Goal: Transaction & Acquisition: Purchase product/service

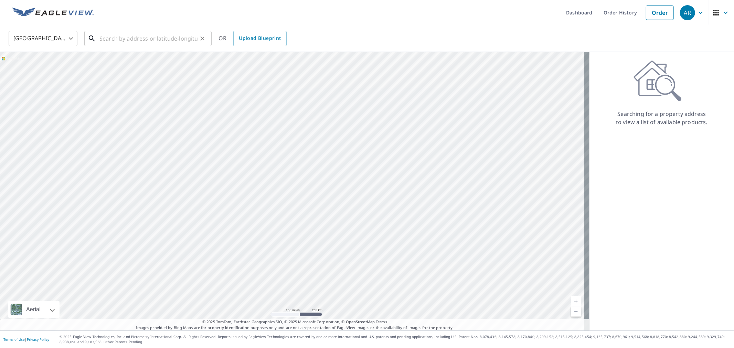
click at [173, 35] on input "text" at bounding box center [149, 38] width 98 height 19
click at [173, 36] on input "text" at bounding box center [149, 38] width 98 height 19
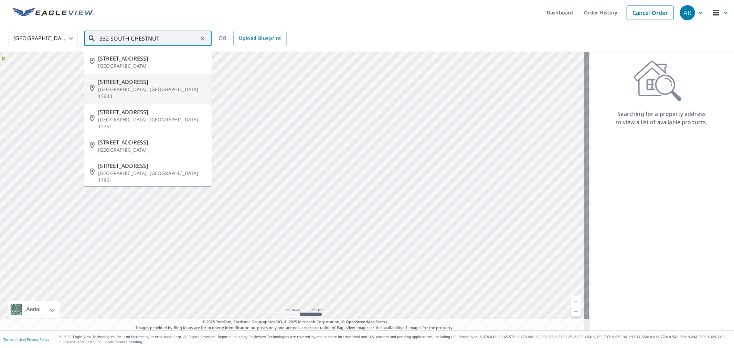
click at [129, 86] on p "[GEOGRAPHIC_DATA], [GEOGRAPHIC_DATA] 15683" at bounding box center [152, 93] width 108 height 14
type input "[STREET_ADDRESS]"
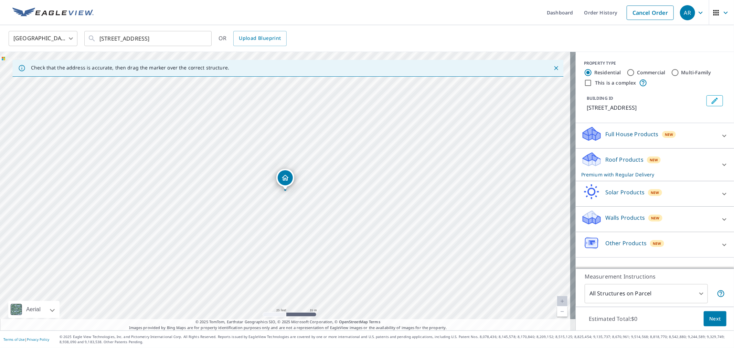
click at [710, 161] on div "Roof Products New Premium with Regular Delivery" at bounding box center [649, 165] width 135 height 27
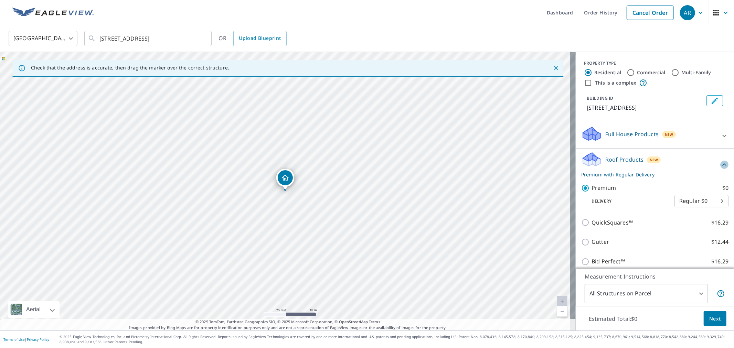
click at [721, 161] on icon at bounding box center [725, 165] width 8 height 8
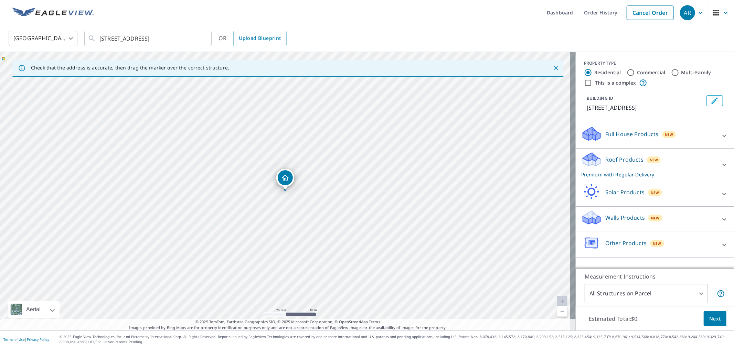
click at [689, 160] on div "Roof Products New Premium with Regular Delivery" at bounding box center [649, 165] width 135 height 27
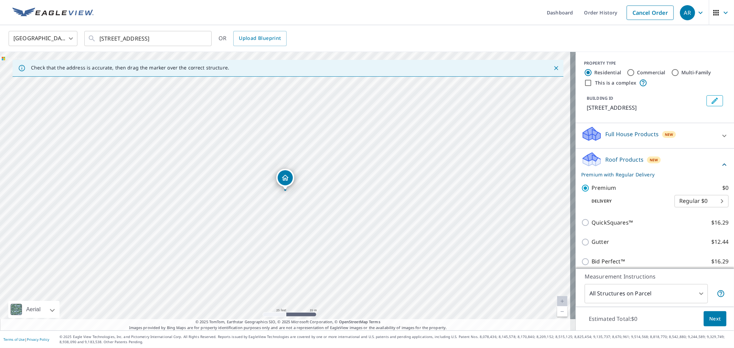
click at [689, 160] on div "Roof Products New Premium with Regular Delivery" at bounding box center [651, 165] width 139 height 27
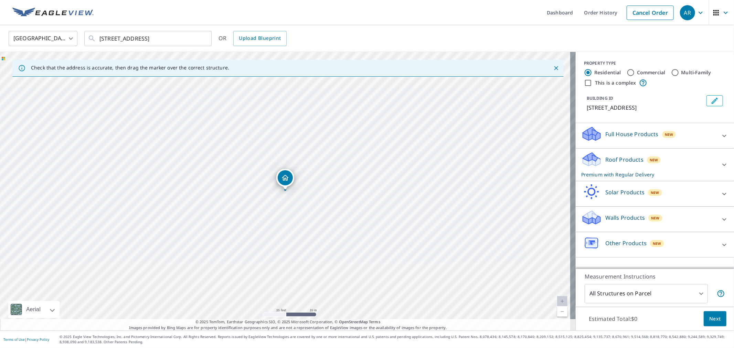
click at [691, 136] on div "Full House Products New" at bounding box center [649, 136] width 135 height 20
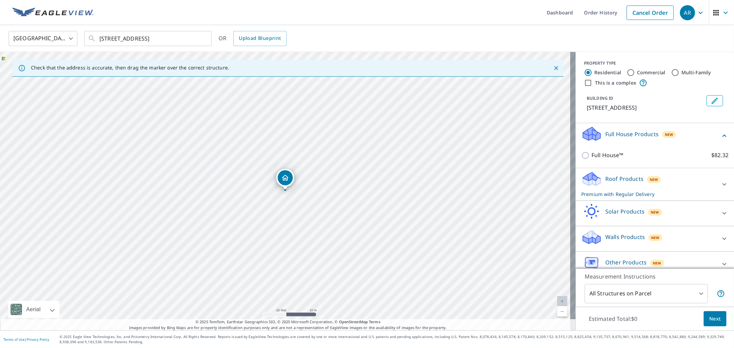
click at [691, 136] on div "Full House Products New" at bounding box center [651, 136] width 139 height 20
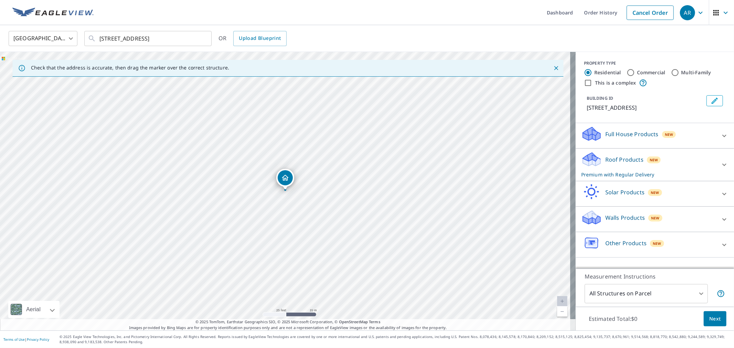
click at [686, 193] on div "Solar Products New" at bounding box center [649, 194] width 135 height 20
click at [686, 193] on div "Solar Products New" at bounding box center [651, 194] width 139 height 20
click at [684, 217] on div "Walls Products New" at bounding box center [649, 220] width 135 height 20
click at [684, 217] on div "Walls Products New" at bounding box center [651, 220] width 139 height 20
click at [711, 317] on span "Next" at bounding box center [716, 319] width 12 height 9
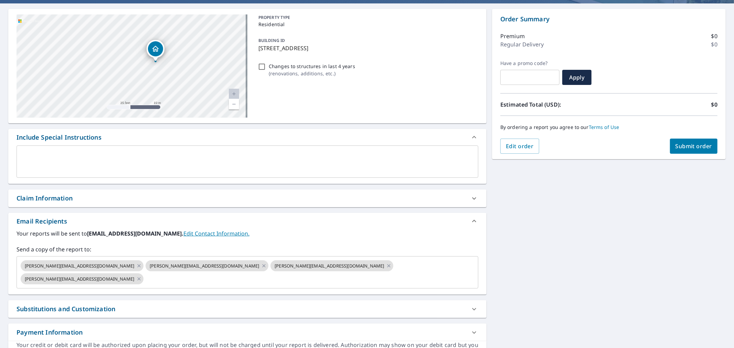
scroll to position [46, 0]
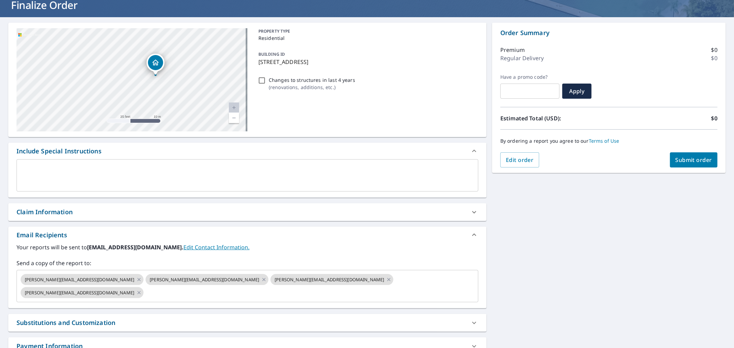
click at [682, 160] on span "Submit order" at bounding box center [694, 160] width 37 height 8
checkbox input "true"
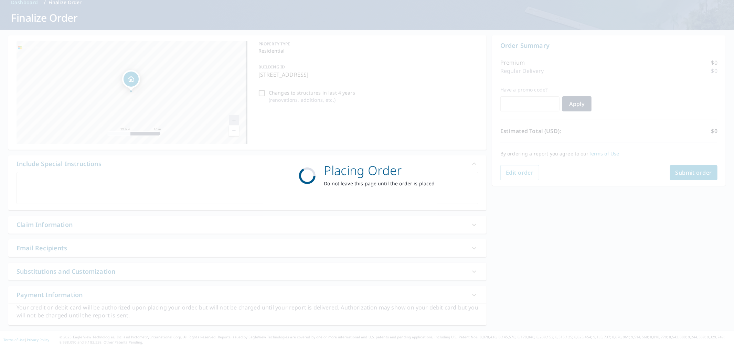
scroll to position [34, 0]
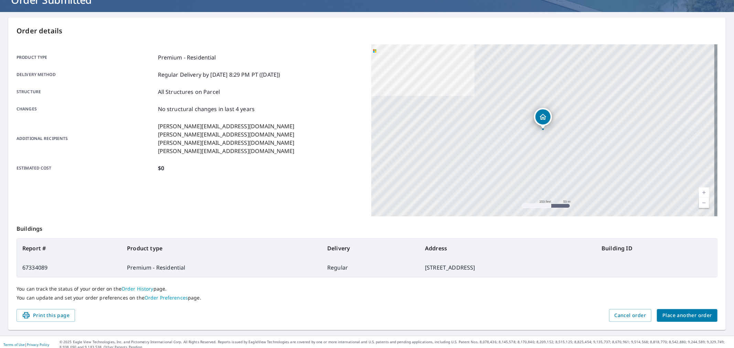
scroll to position [56, 0]
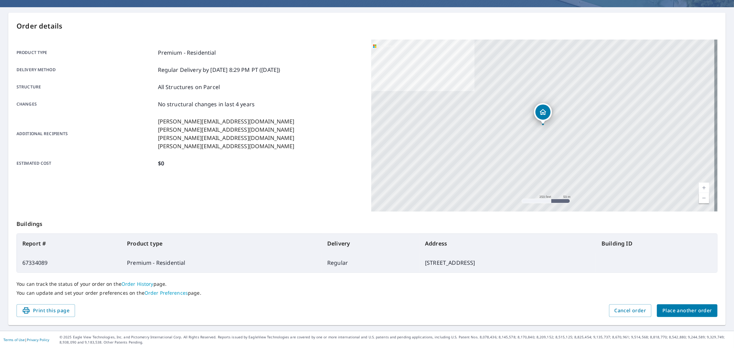
click at [687, 311] on span "Place another order" at bounding box center [688, 311] width 50 height 9
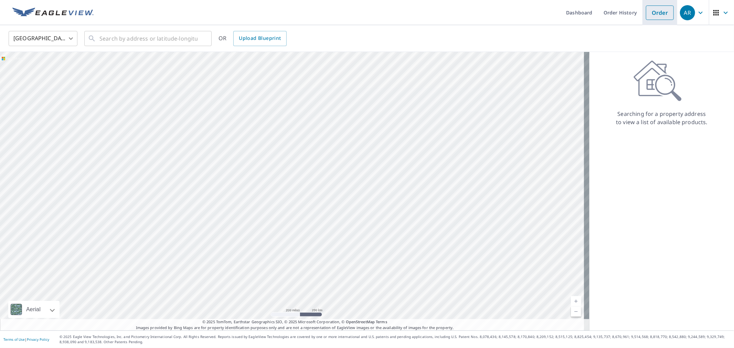
click at [660, 12] on link "Order" at bounding box center [660, 13] width 28 height 14
click at [697, 11] on icon "button" at bounding box center [701, 13] width 8 height 8
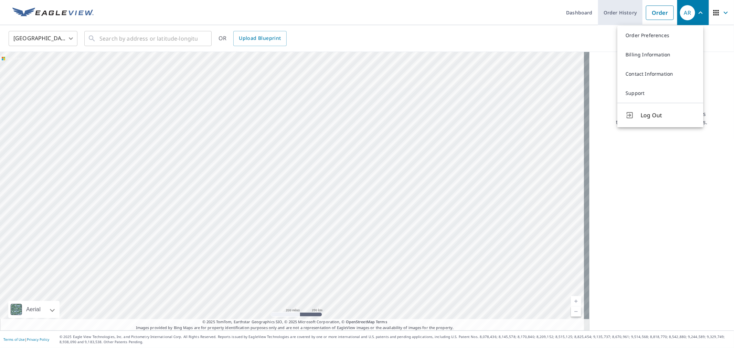
click at [614, 12] on link "Order History" at bounding box center [620, 12] width 44 height 25
